Goal: Task Accomplishment & Management: Use online tool/utility

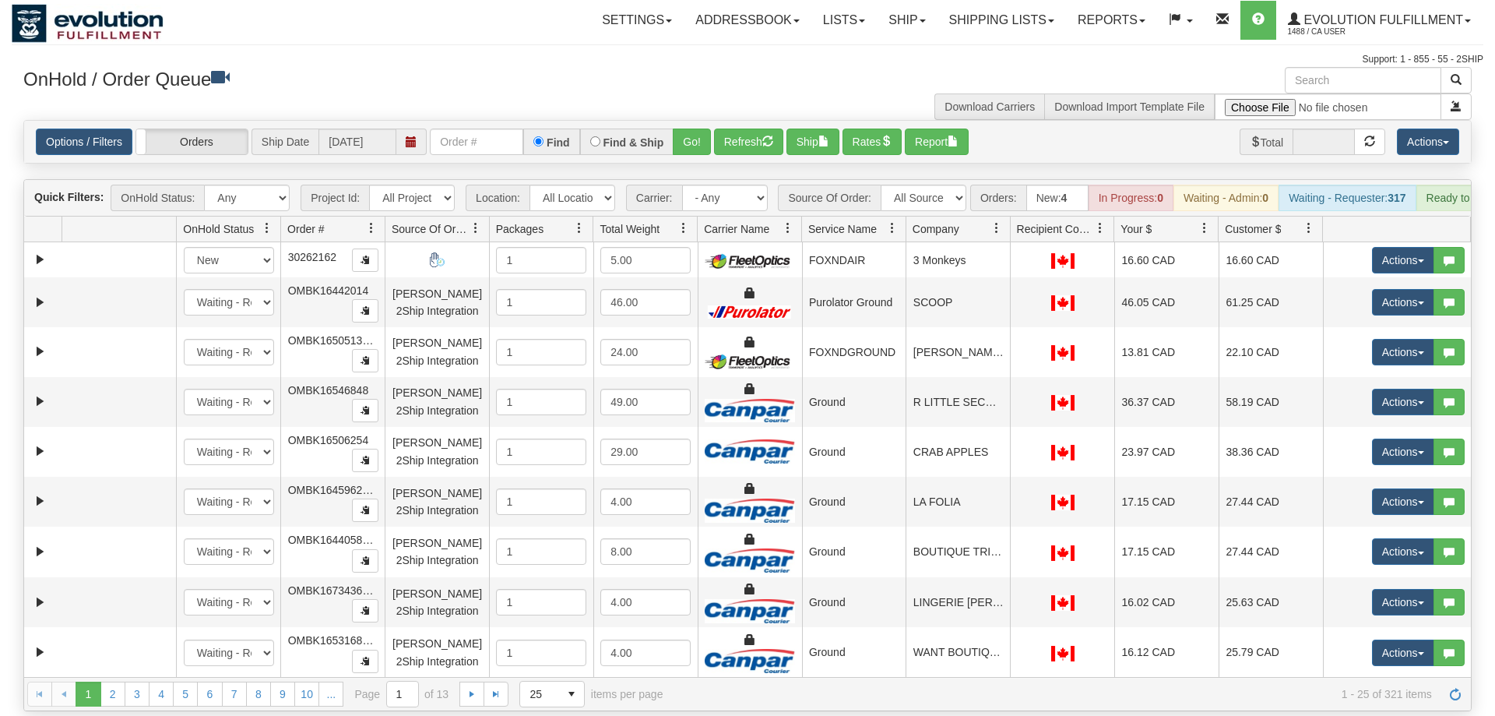
click at [508, 136] on div "Options / Filters Group Shipments Orders Ship Date [DATE] Find Find & Ship Go! …" at bounding box center [747, 142] width 1447 height 42
click at [485, 129] on input "text" at bounding box center [476, 142] width 93 height 26
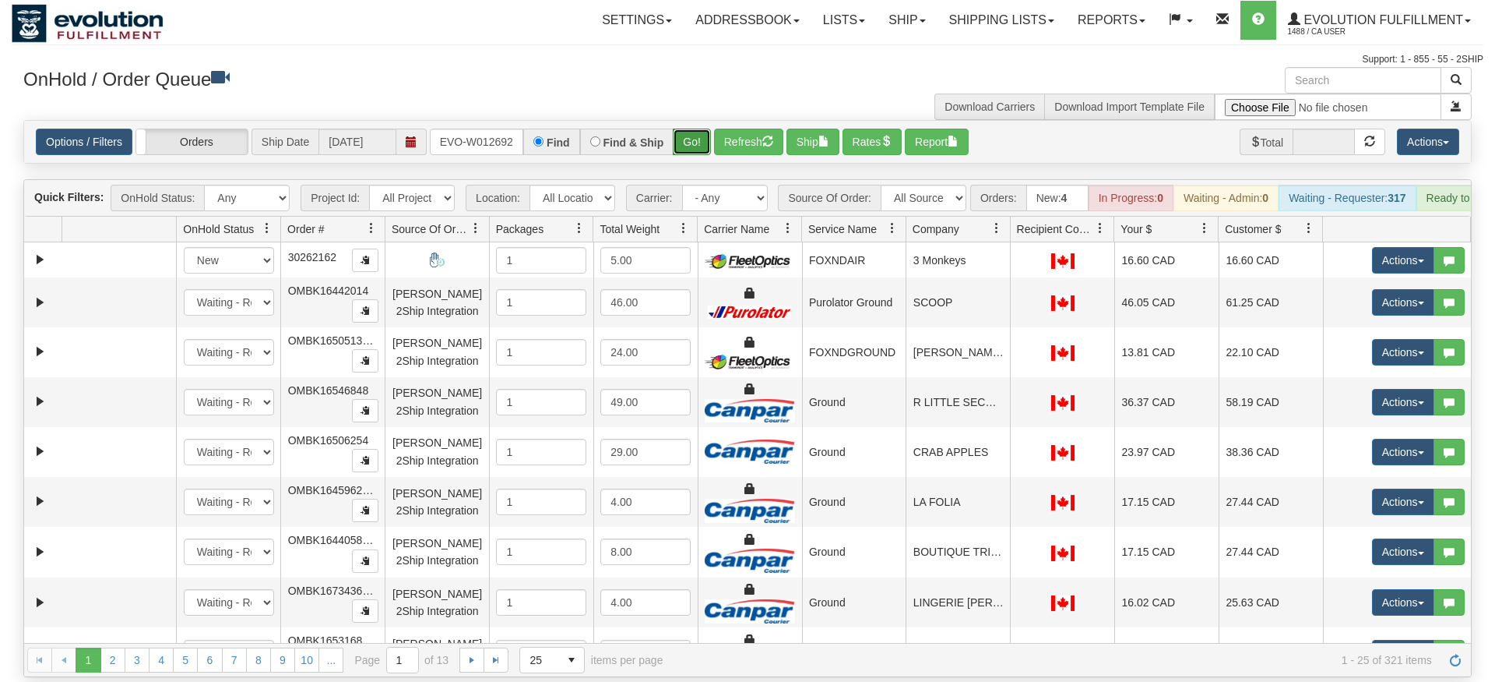
click at [708, 150] on div "Is equal to Is not equal to Contains Does not contains CAD USD EUR ZAR [PERSON_…" at bounding box center [748, 398] width 1472 height 557
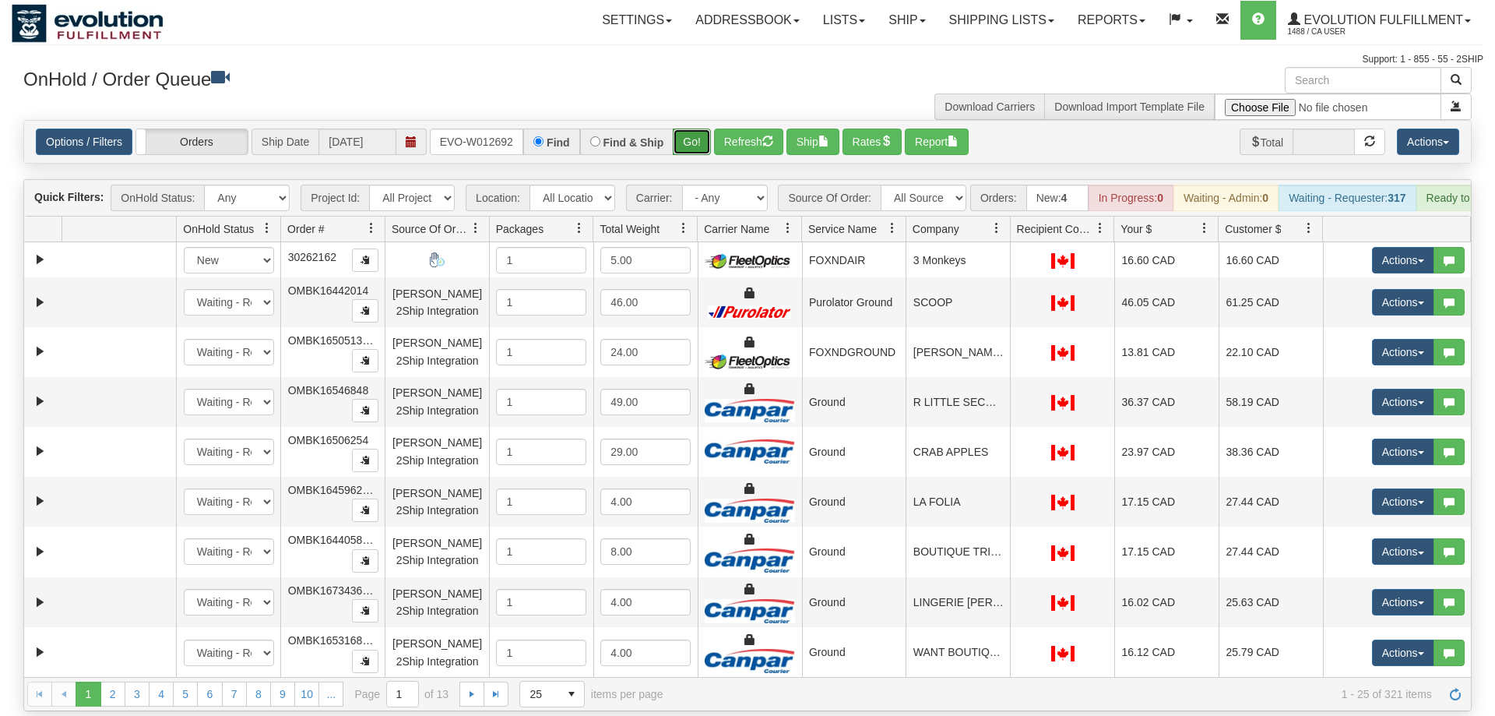
click at [696, 129] on button "Go!" at bounding box center [692, 142] width 38 height 26
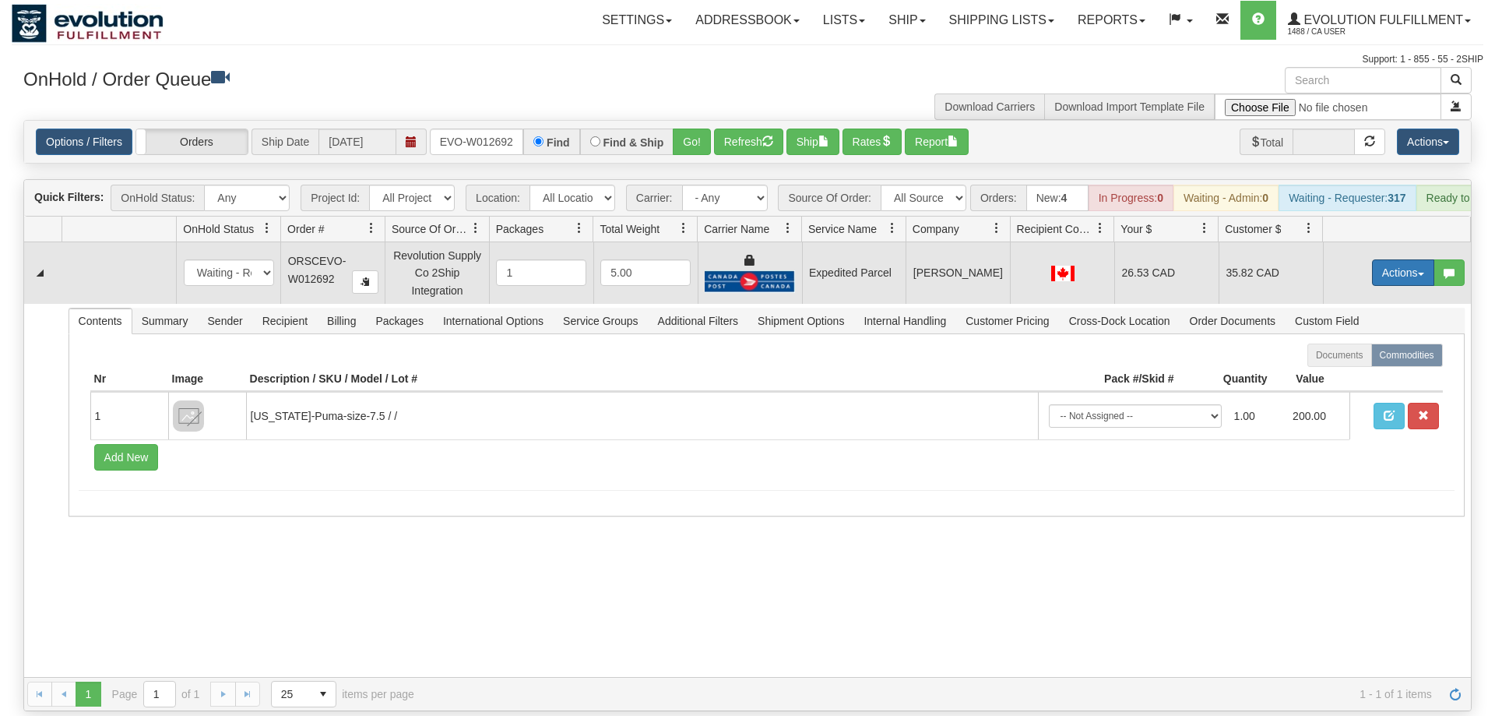
click at [1407, 260] on button "Actions" at bounding box center [1403, 272] width 62 height 26
click at [1366, 353] on link "Ship" at bounding box center [1371, 363] width 125 height 20
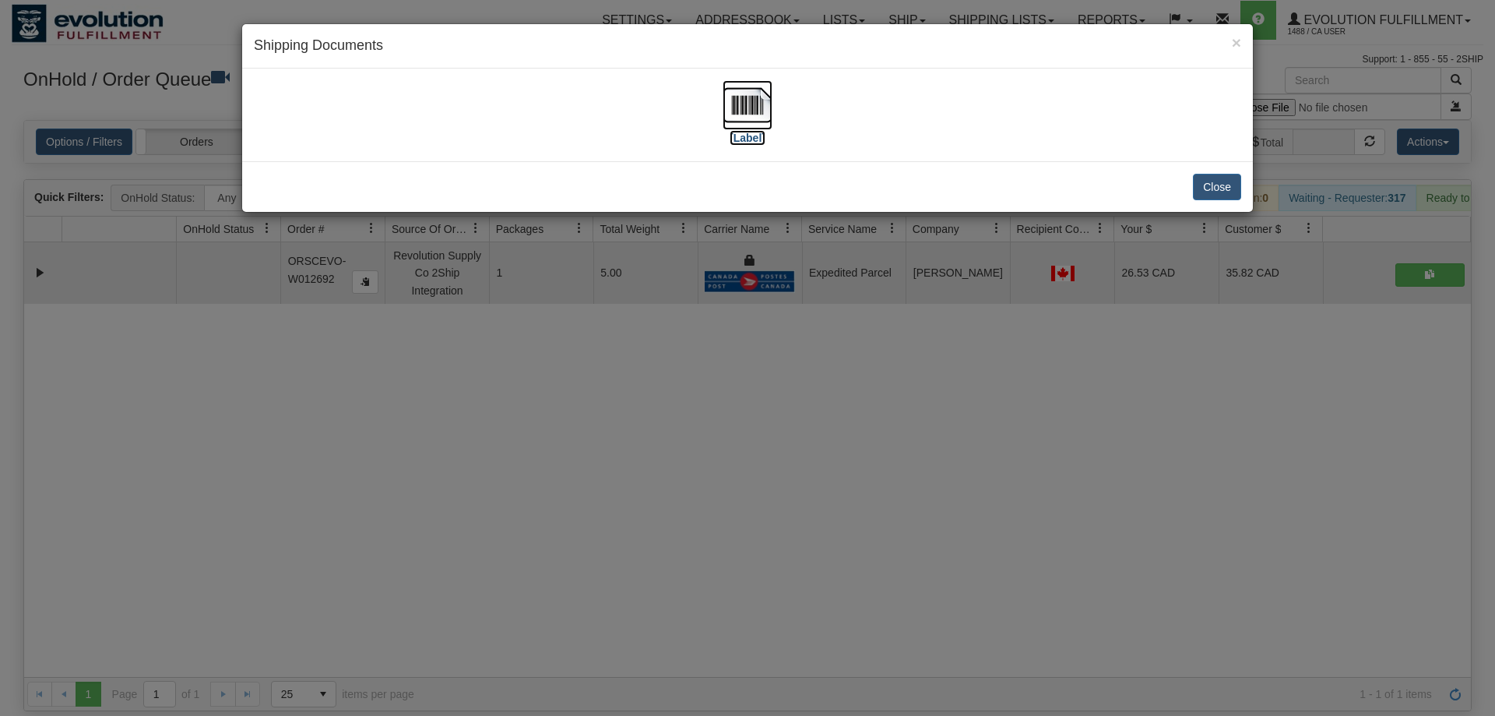
click at [755, 93] on img at bounding box center [748, 105] width 50 height 50
click at [646, 430] on div "× Shipping Documents [Label] Close" at bounding box center [747, 358] width 1495 height 716
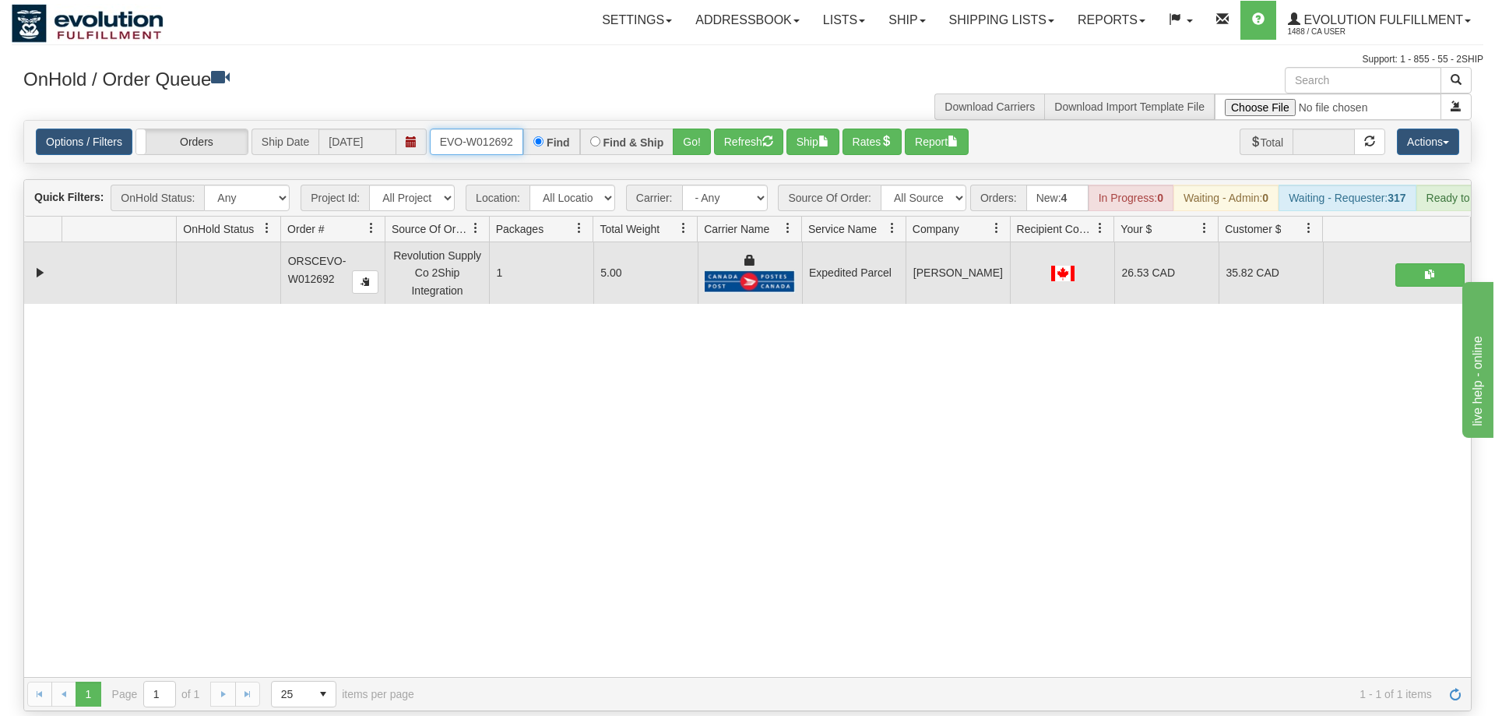
click at [457, 129] on input "ORSCEVO-W012692" at bounding box center [476, 142] width 93 height 26
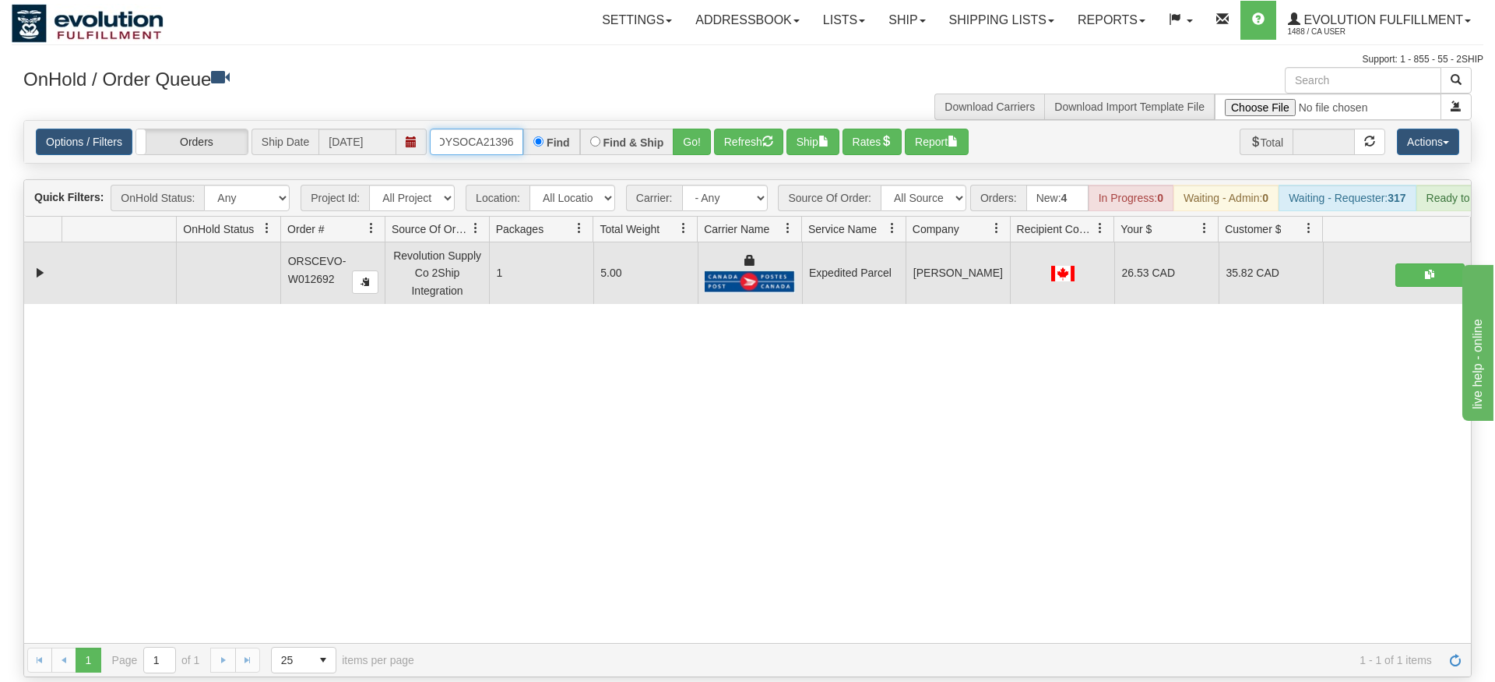
type input "OMOYSOCA21396"
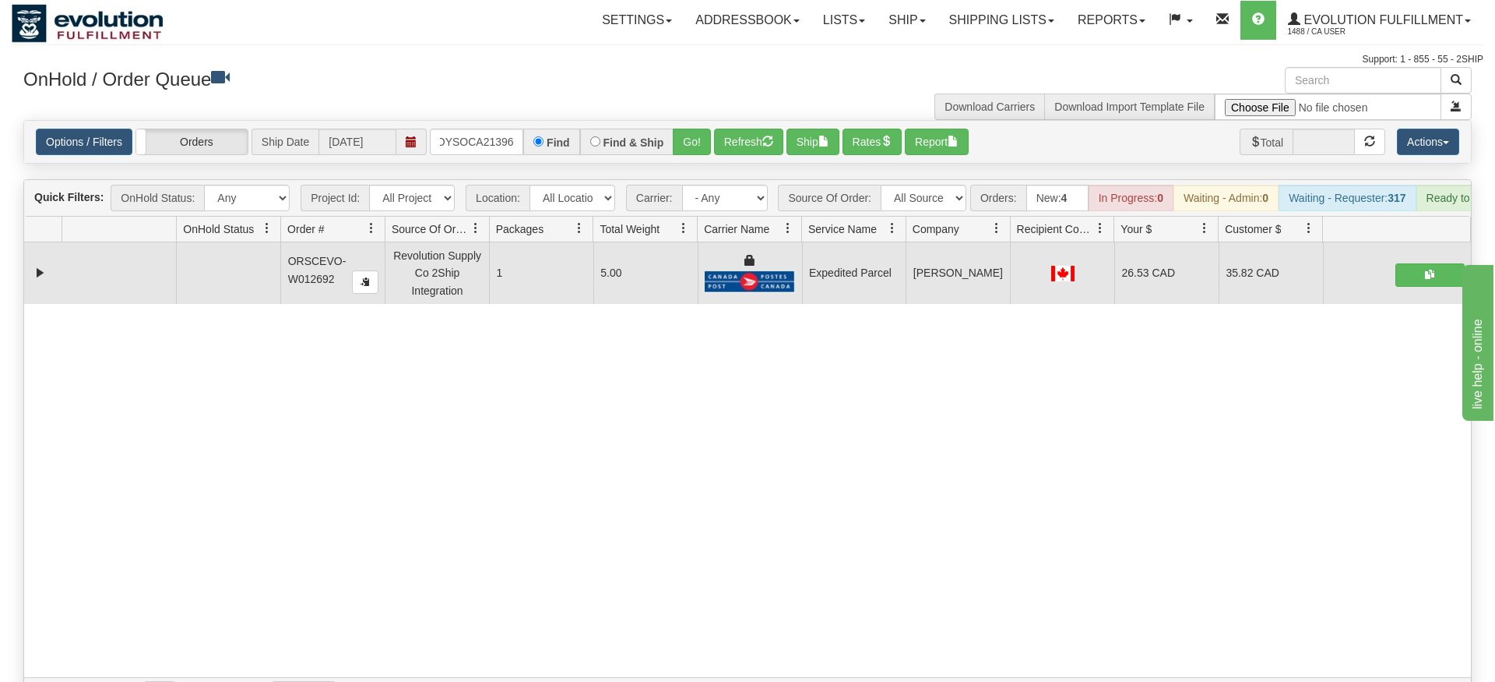
click at [699, 136] on div "Options / Filters Group Shipments Orders Ship Date [DATE] OMOYSOCA21396 Find Fi…" at bounding box center [747, 142] width 1447 height 42
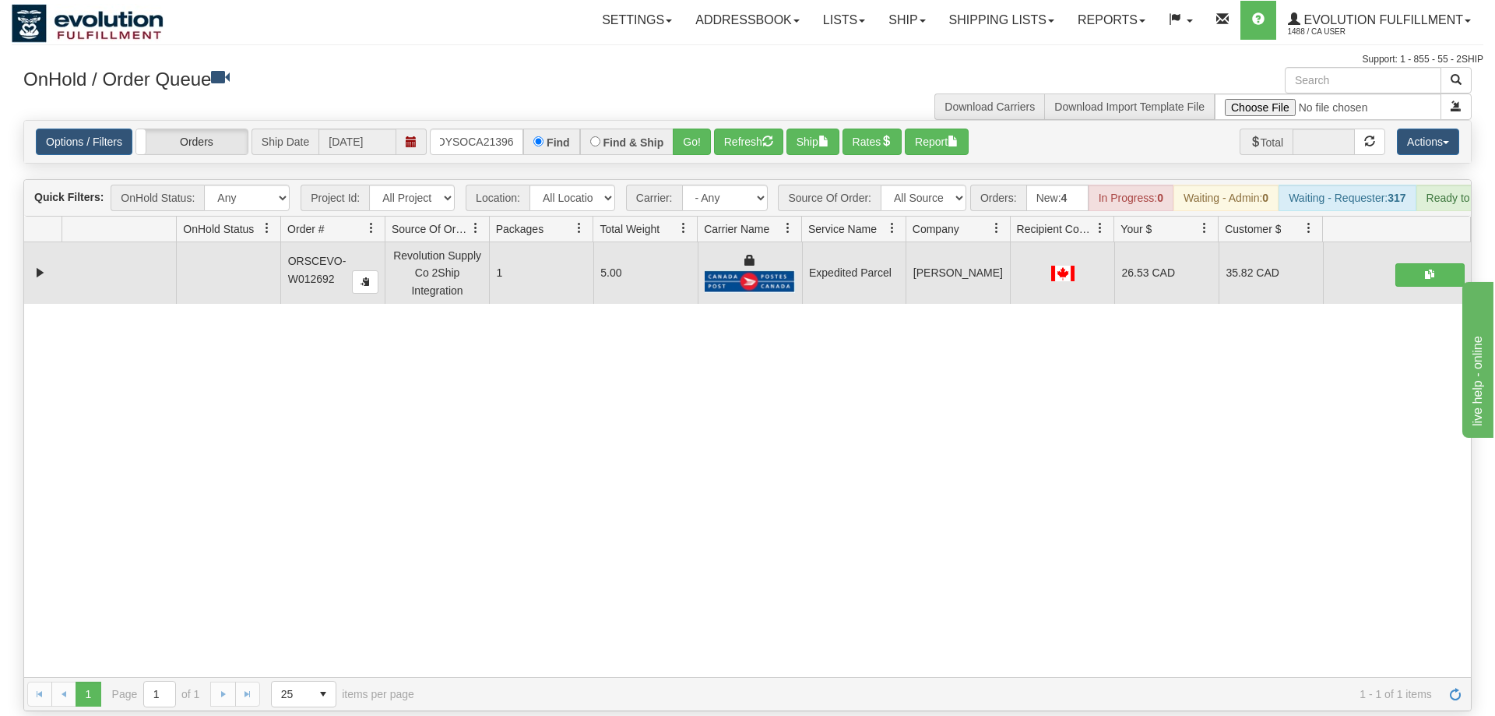
click at [699, 121] on div "Options / Filters Group Shipments Orders Ship Date [DATE] OMOYSOCA21396 Find Fi…" at bounding box center [747, 142] width 1447 height 42
click at [697, 129] on button "Go!" at bounding box center [692, 142] width 38 height 26
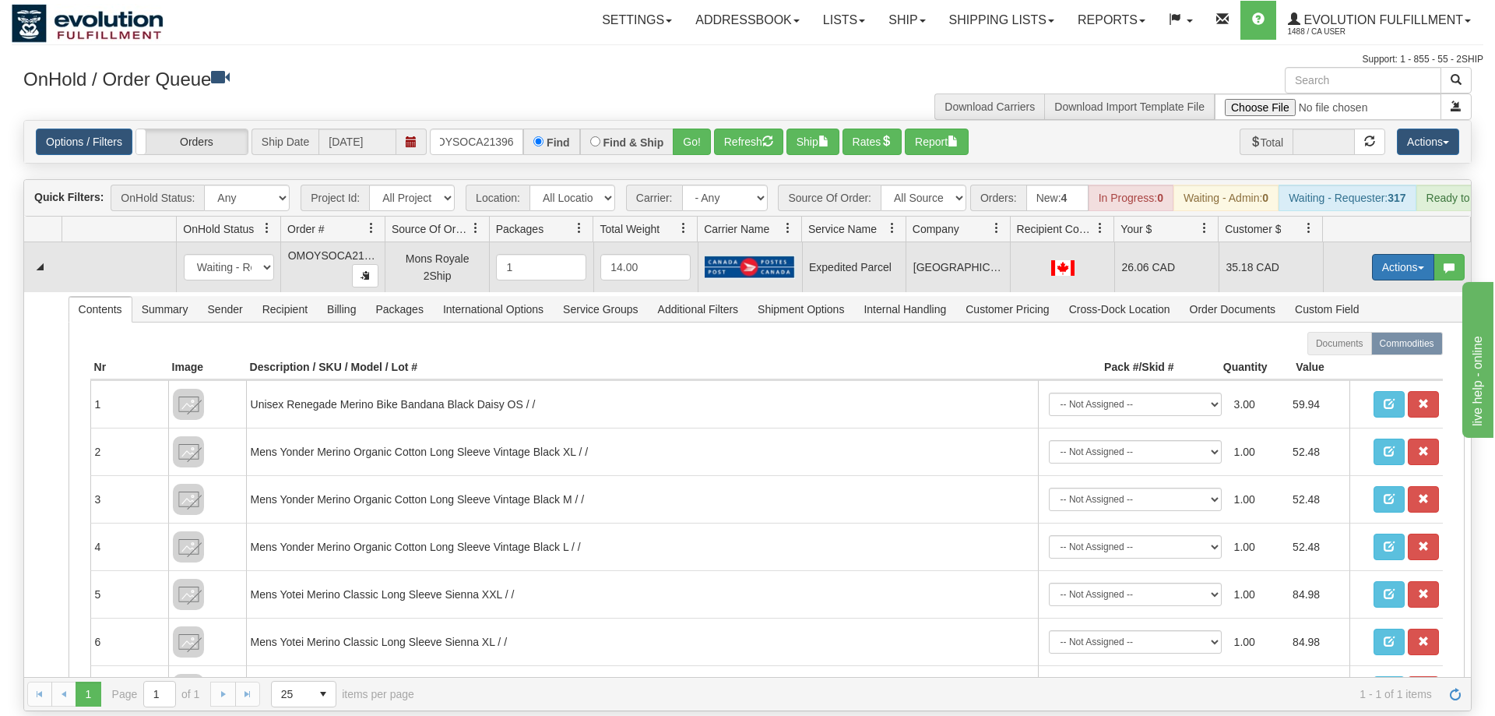
click at [1401, 254] on button "Actions" at bounding box center [1403, 267] width 62 height 26
click at [1381, 331] on span "Rate All Services" at bounding box center [1371, 337] width 93 height 12
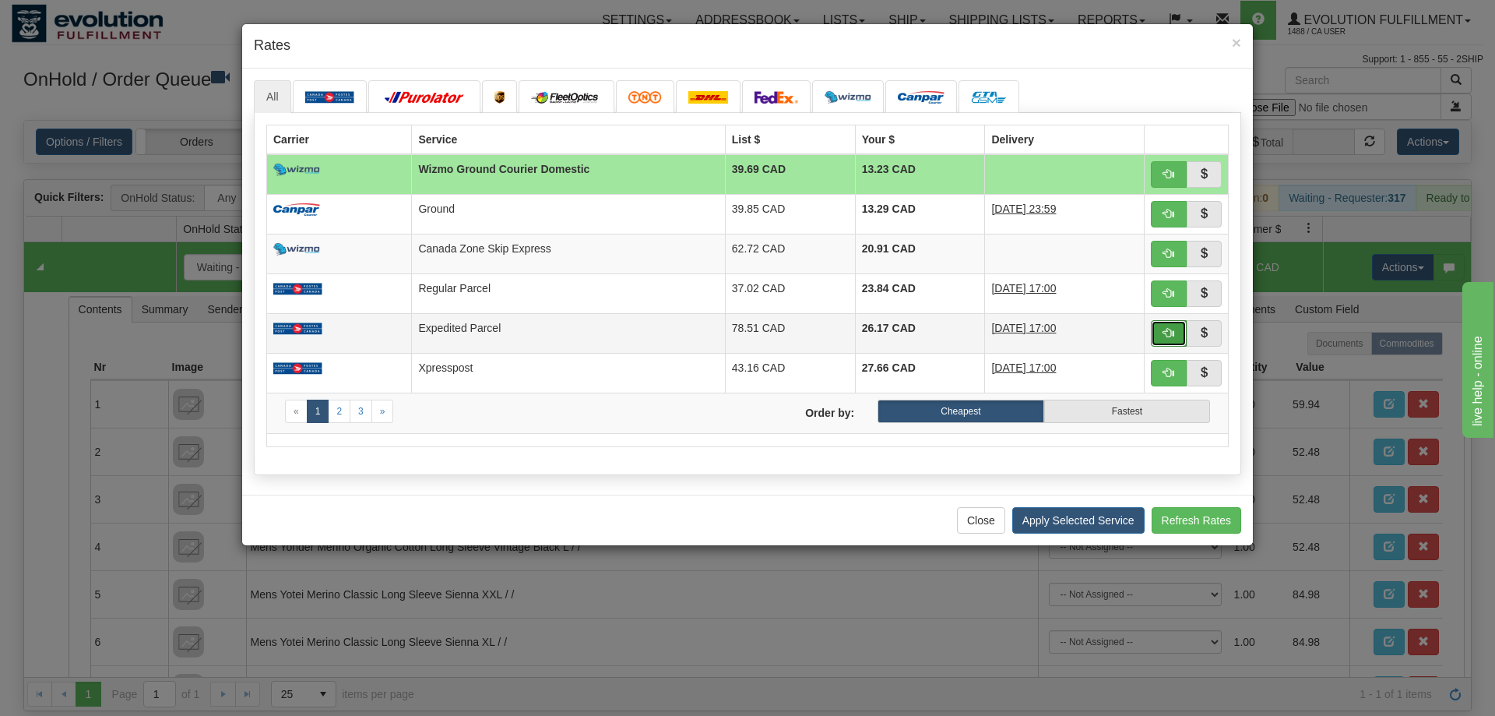
click at [1160, 335] on button "button" at bounding box center [1169, 333] width 36 height 26
